Goal: Information Seeking & Learning: Learn about a topic

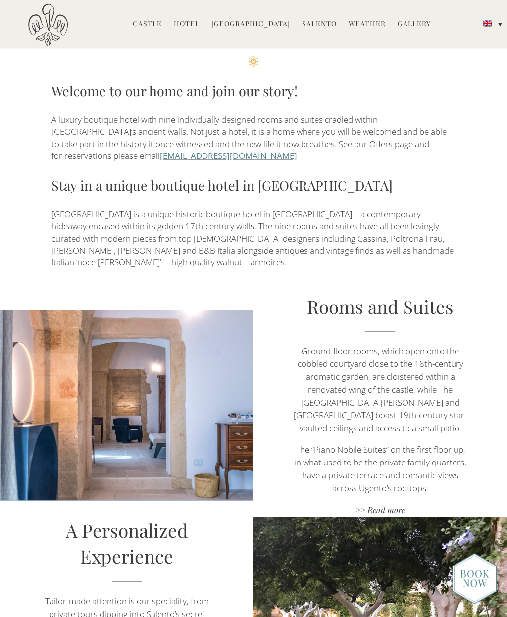
scroll to position [351, 0]
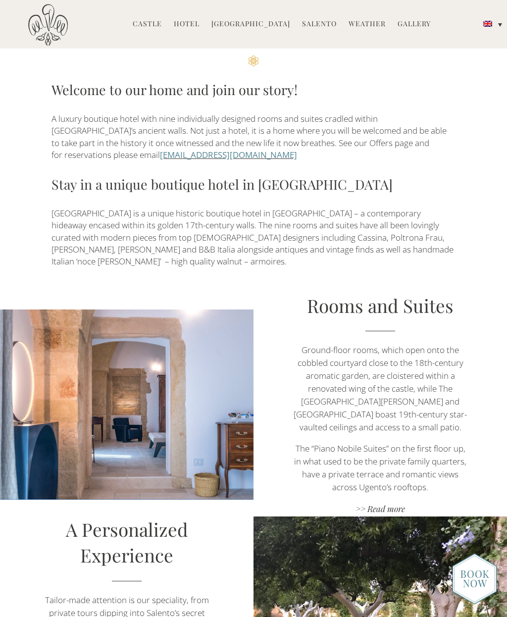
click at [129, 378] on div at bounding box center [127, 405] width 177 height 224
click at [133, 392] on div at bounding box center [127, 405] width 177 height 224
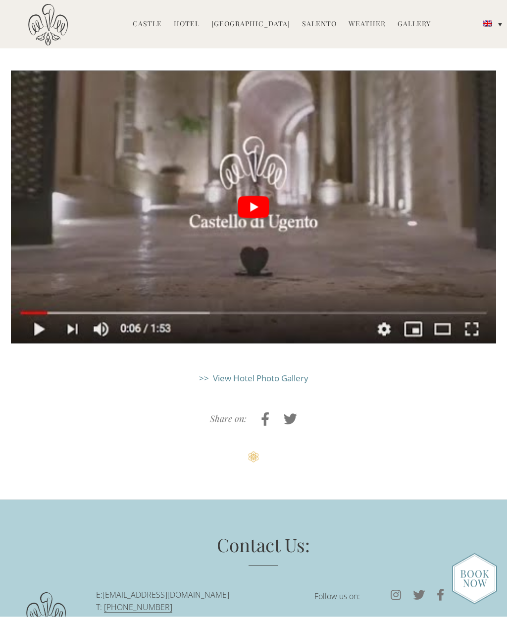
scroll to position [2176, 0]
click at [253, 131] on button "play Youtube video" at bounding box center [253, 206] width 485 height 273
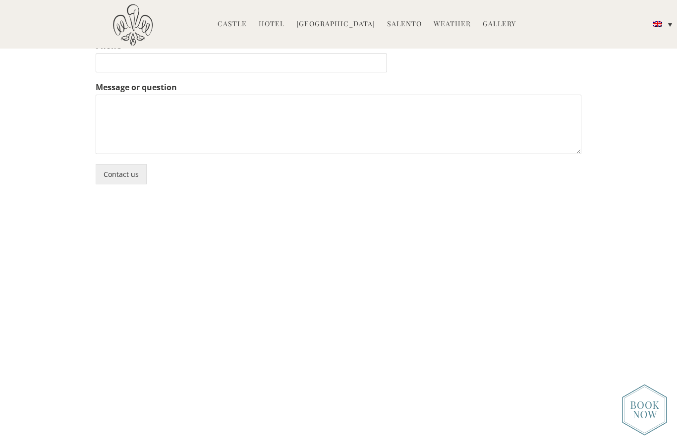
click at [275, 17] on li "Hotel Castello Rooms Masseria Restaurant Experiences Weddings Directions Press" at bounding box center [272, 24] width 36 height 21
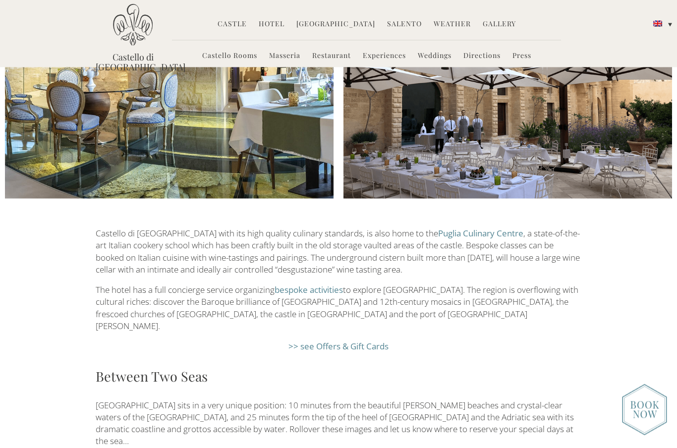
scroll to position [1273, 0]
click at [237, 60] on link "Castello Rooms" at bounding box center [229, 56] width 55 height 11
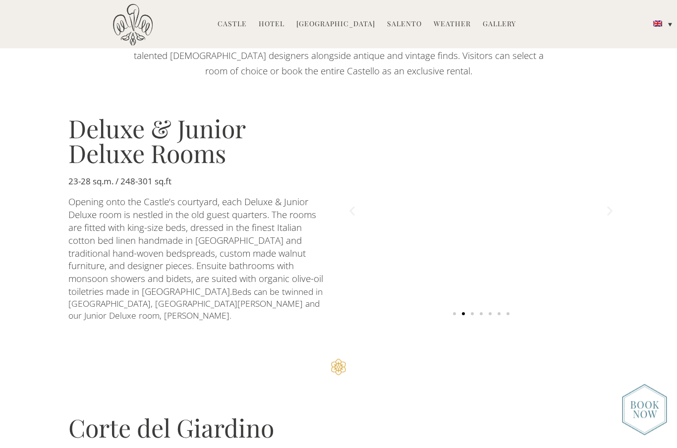
scroll to position [588, 0]
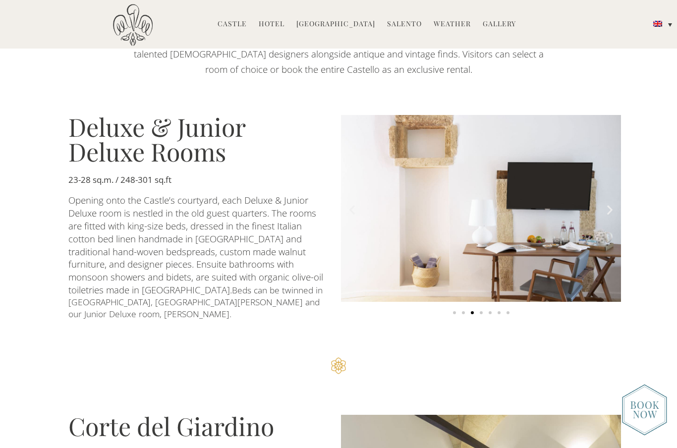
click at [611, 216] on icon "Next slide" at bounding box center [609, 210] width 12 height 12
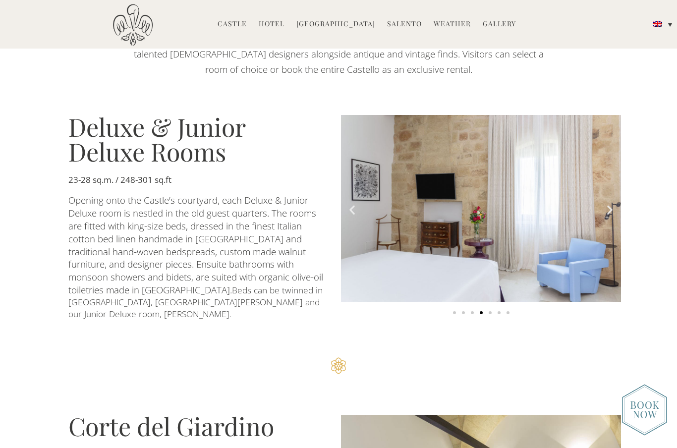
click at [599, 241] on img "4 of 7" at bounding box center [481, 208] width 280 height 187
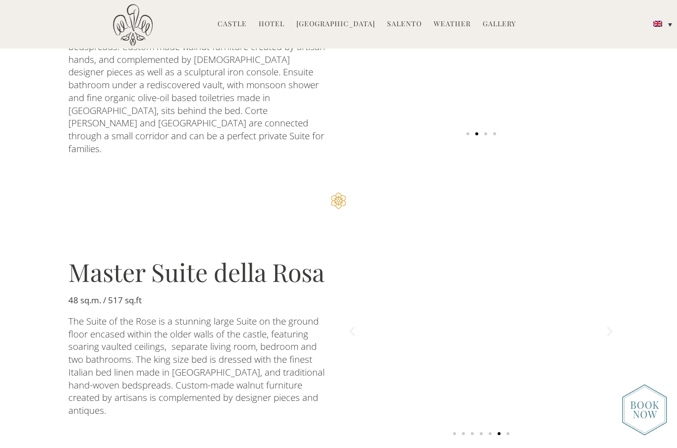
scroll to position [1382, 0]
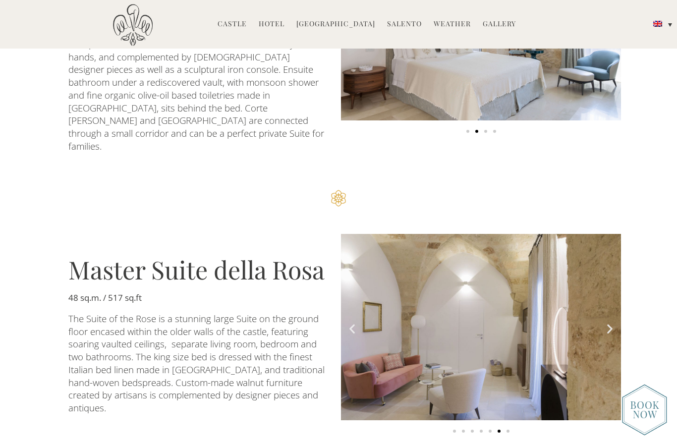
click at [613, 322] on icon "Next slide" at bounding box center [609, 328] width 12 height 12
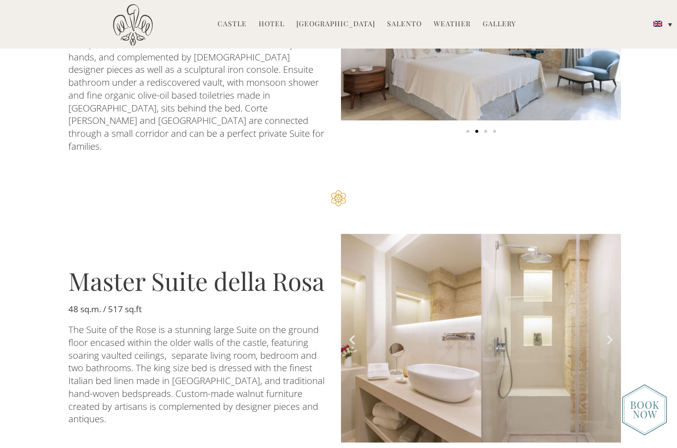
click at [604, 333] on icon "Next slide" at bounding box center [609, 339] width 12 height 12
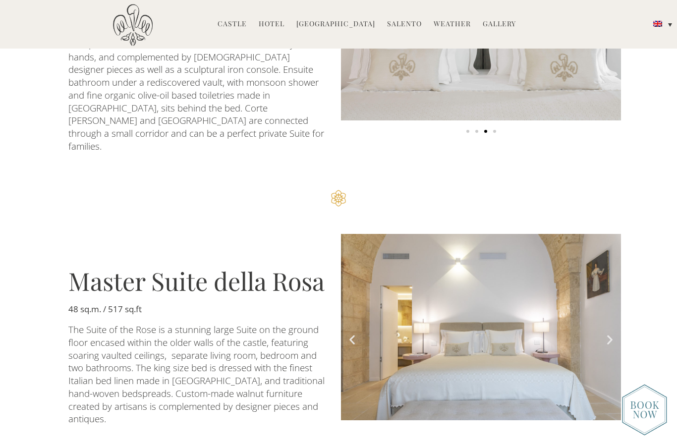
click at [606, 333] on icon "Next slide" at bounding box center [609, 339] width 12 height 12
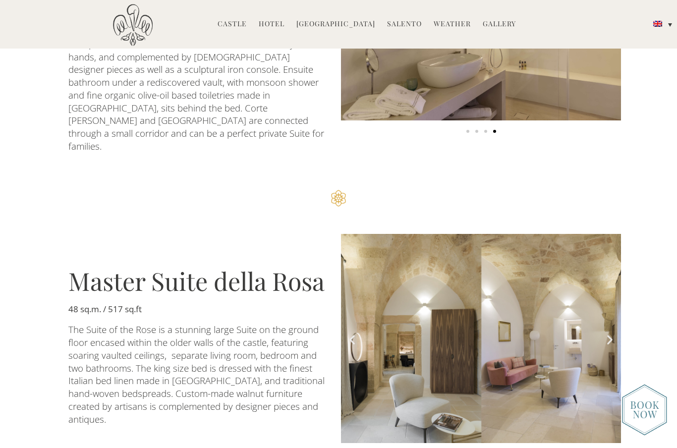
click at [602, 311] on img "2 of 7" at bounding box center [481, 338] width 280 height 209
click at [608, 313] on img "2 of 7" at bounding box center [481, 338] width 280 height 209
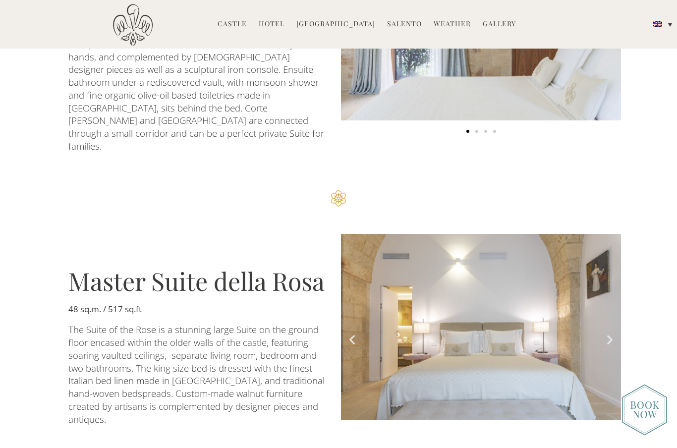
click at [496, 24] on link "Gallery" at bounding box center [498, 24] width 33 height 11
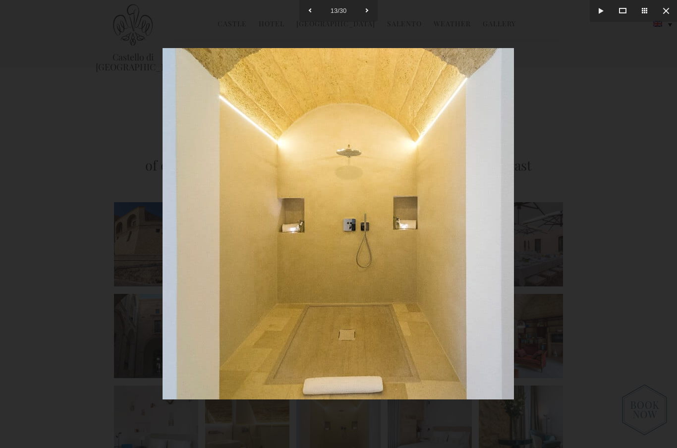
click at [667, 12] on button at bounding box center [666, 11] width 22 height 22
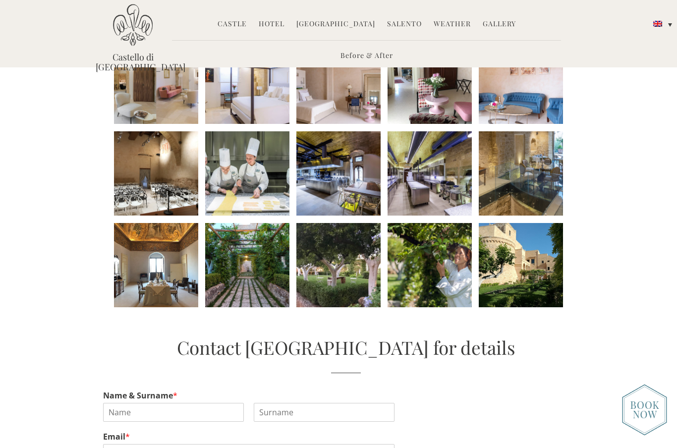
scroll to position [439, 0]
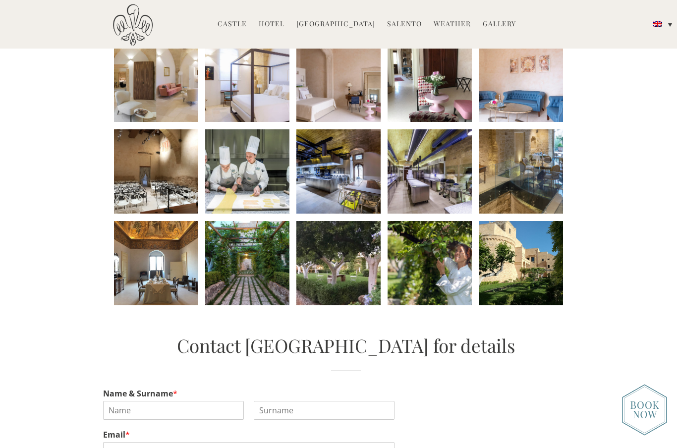
click at [157, 254] on li at bounding box center [156, 263] width 84 height 84
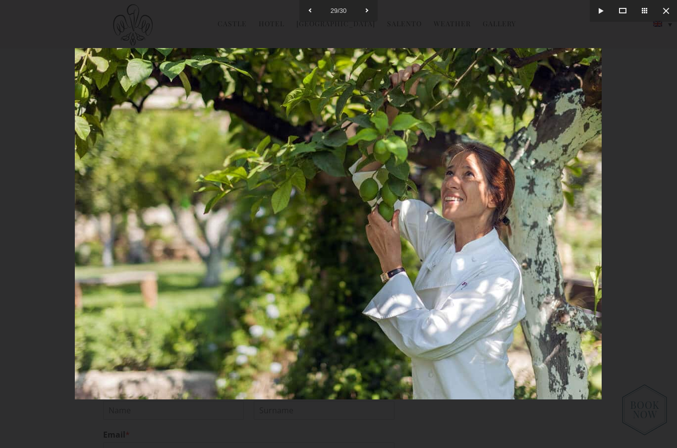
click at [663, 13] on button at bounding box center [666, 11] width 22 height 22
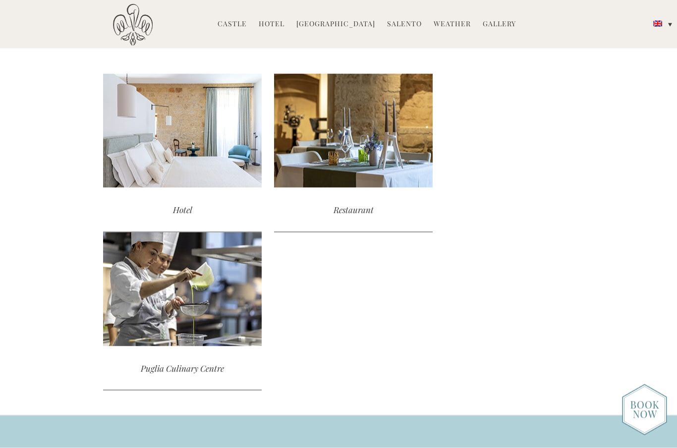
scroll to position [1090, 0]
click at [350, 152] on div "read more" at bounding box center [353, 130] width 158 height 114
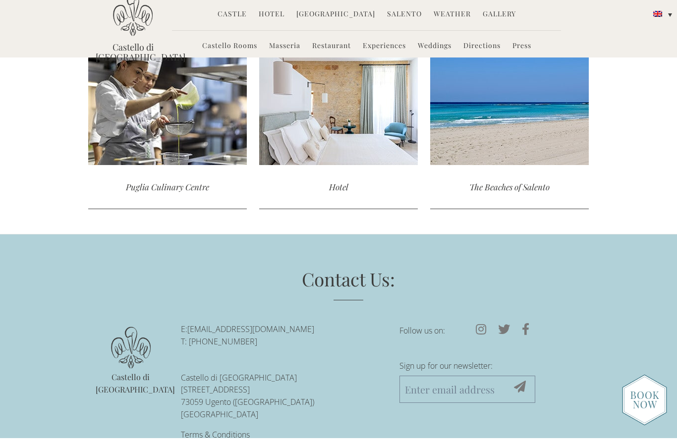
scroll to position [1982, 0]
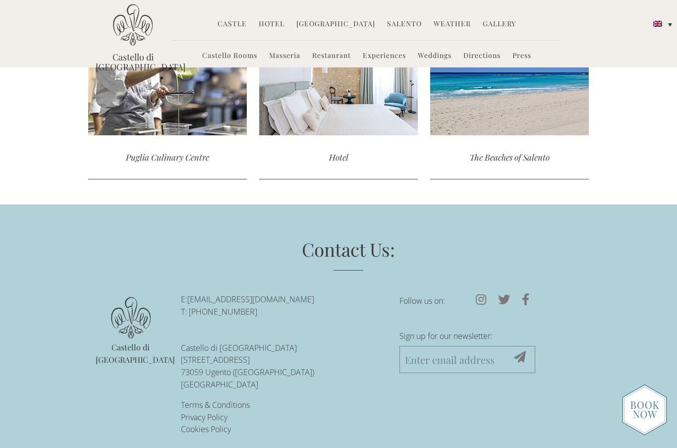
click at [358, 107] on div "read more" at bounding box center [338, 78] width 158 height 114
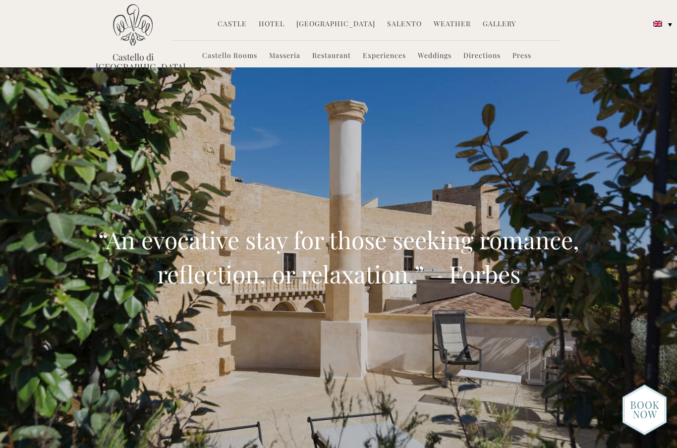
click at [649, 435] on img at bounding box center [644, 410] width 45 height 52
